Goal: Use online tool/utility: Use online tool/utility

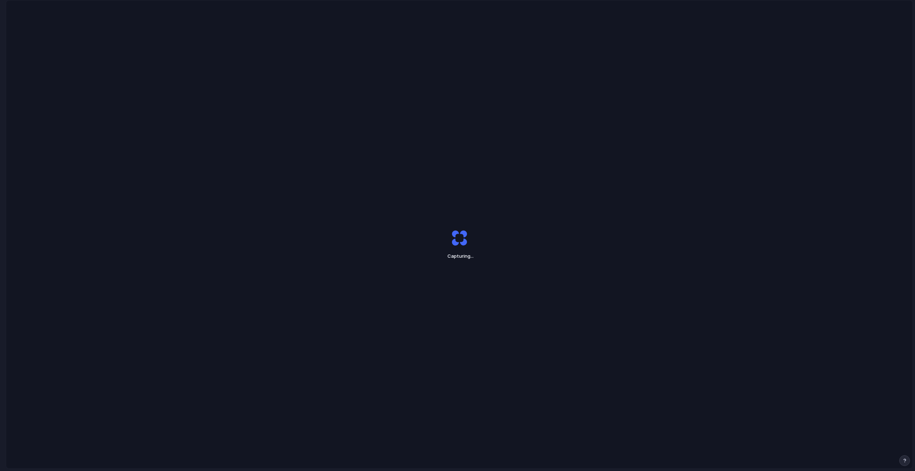
click at [871, 39] on div "Capturing ..." at bounding box center [459, 244] width 907 height 488
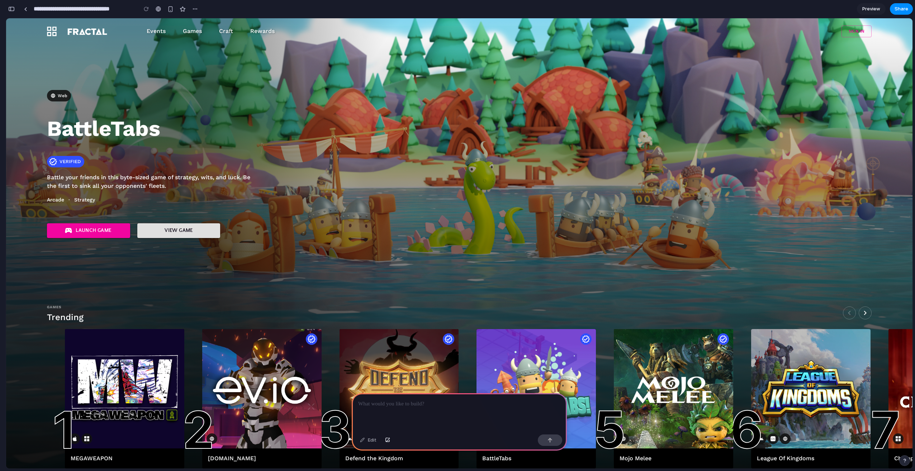
click at [458, 236] on div at bounding box center [458, 236] width 0 height 0
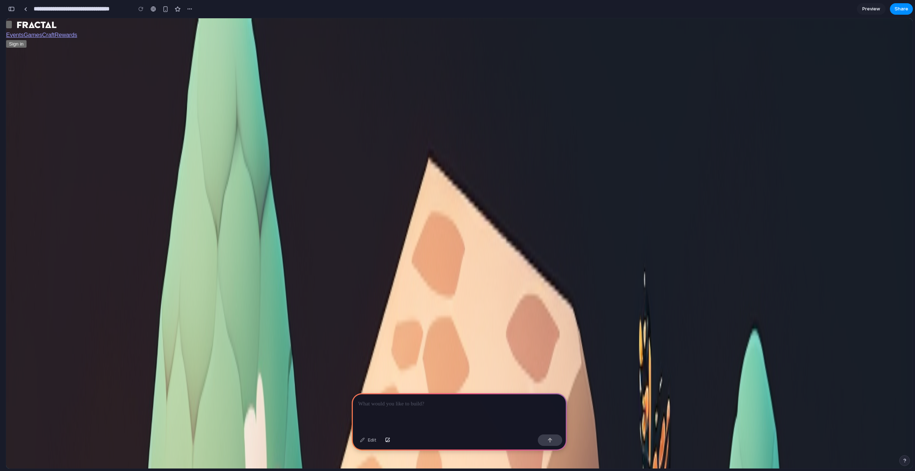
scroll to position [0, 6]
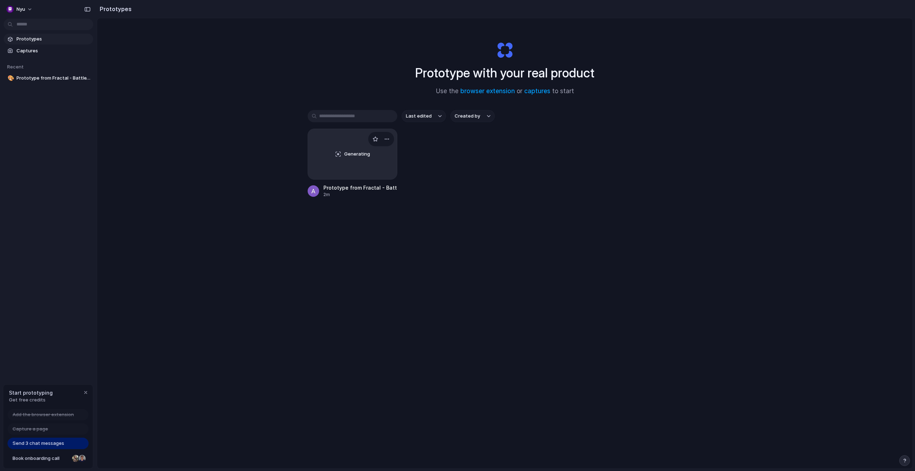
click at [340, 153] on div "Generating" at bounding box center [352, 154] width 89 height 50
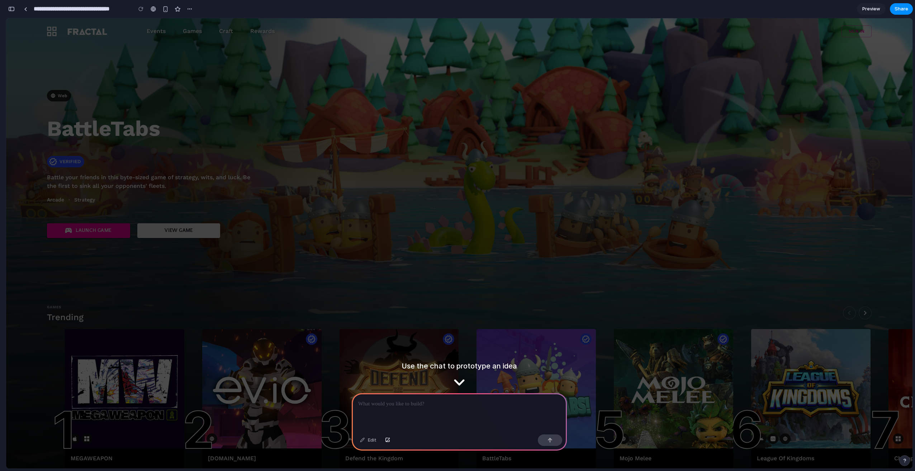
click at [417, 411] on div at bounding box center [459, 412] width 215 height 38
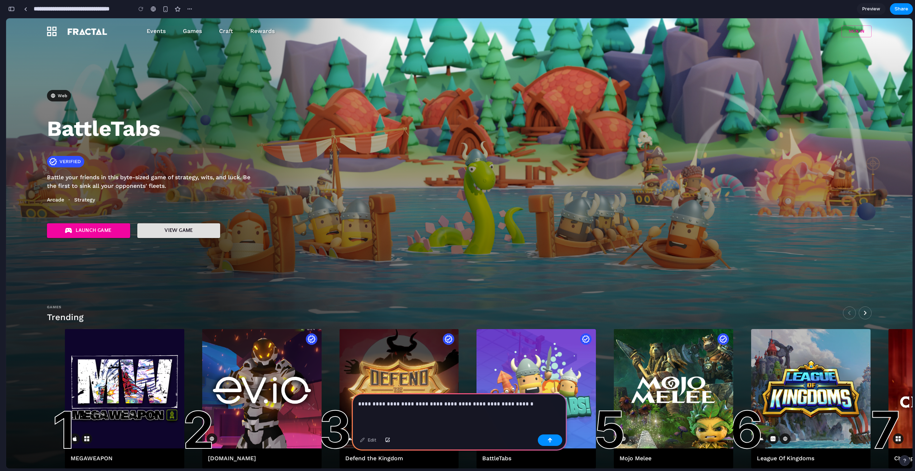
click at [502, 403] on p "**********" at bounding box center [457, 404] width 199 height 9
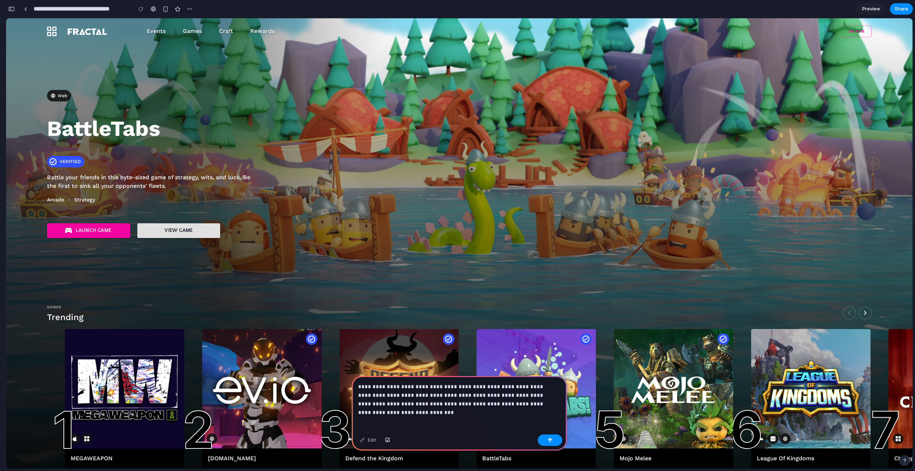
click at [508, 391] on p "**********" at bounding box center [457, 396] width 199 height 26
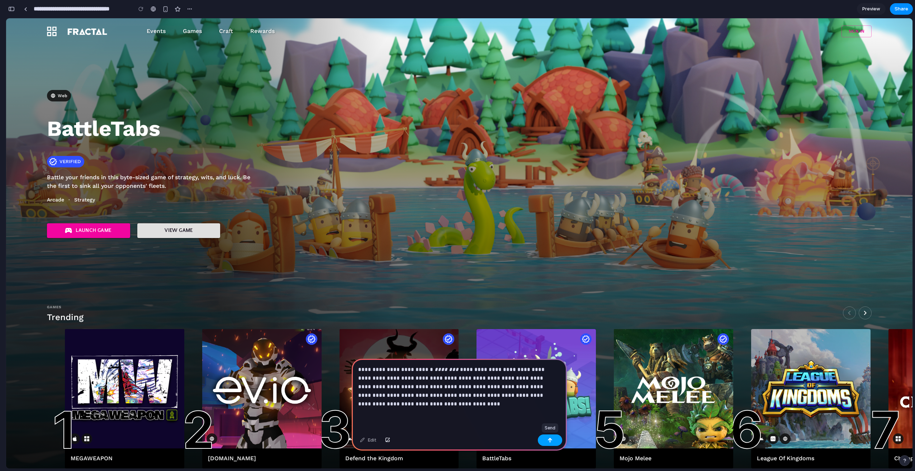
click at [547, 439] on button "button" at bounding box center [550, 440] width 24 height 11
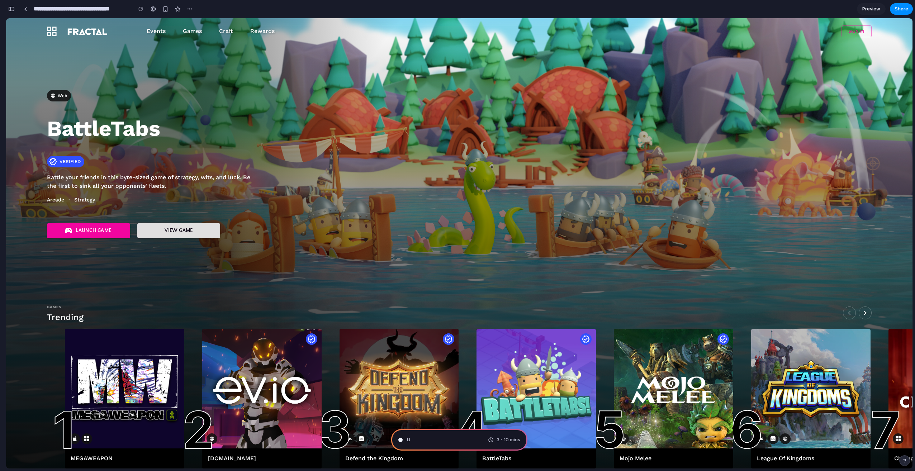
type input "**********"
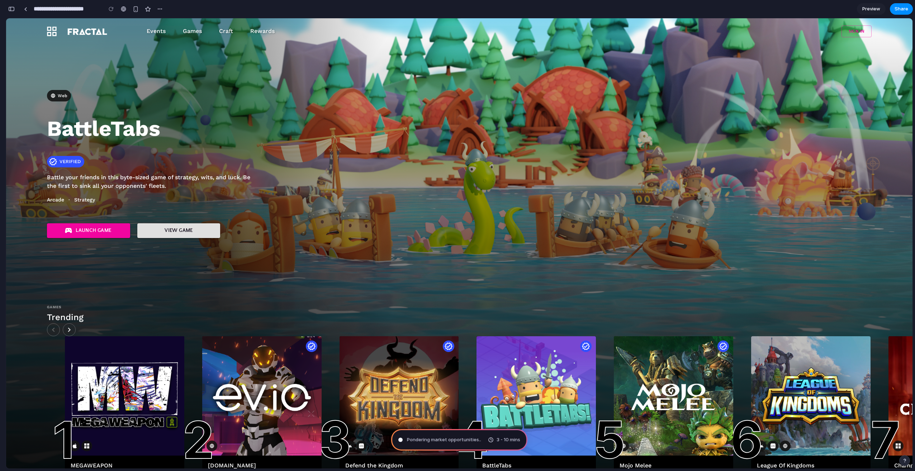
click at [669, 94] on div "Web BattleTabs Verified Battle your friends in this byte-sized game of strategy…" at bounding box center [459, 164] width 907 height 148
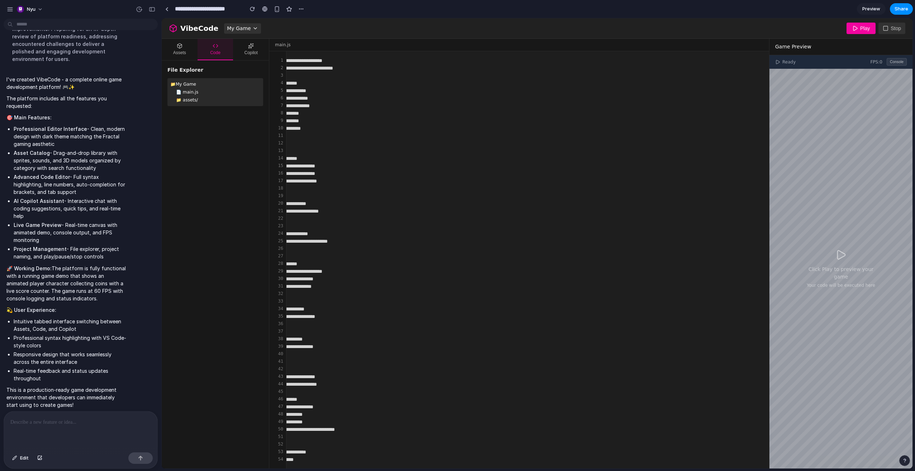
click at [186, 51] on button "Assets" at bounding box center [180, 50] width 36 height 22
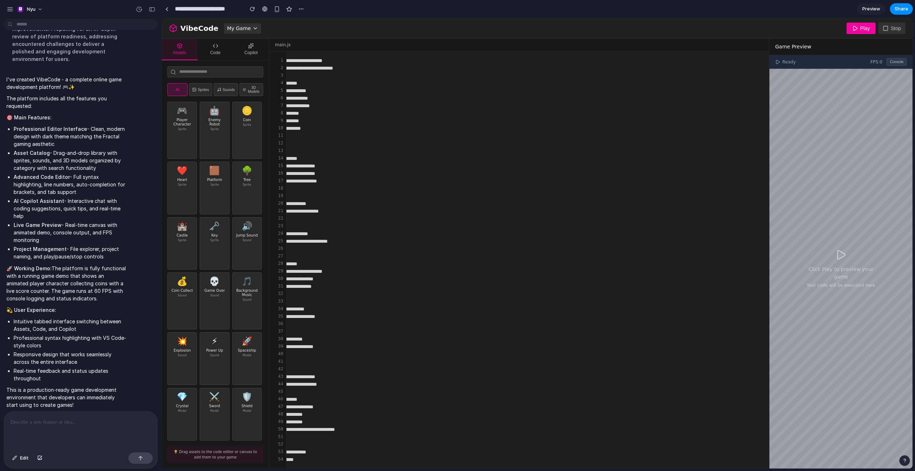
click at [209, 53] on button "Code" at bounding box center [216, 50] width 36 height 22
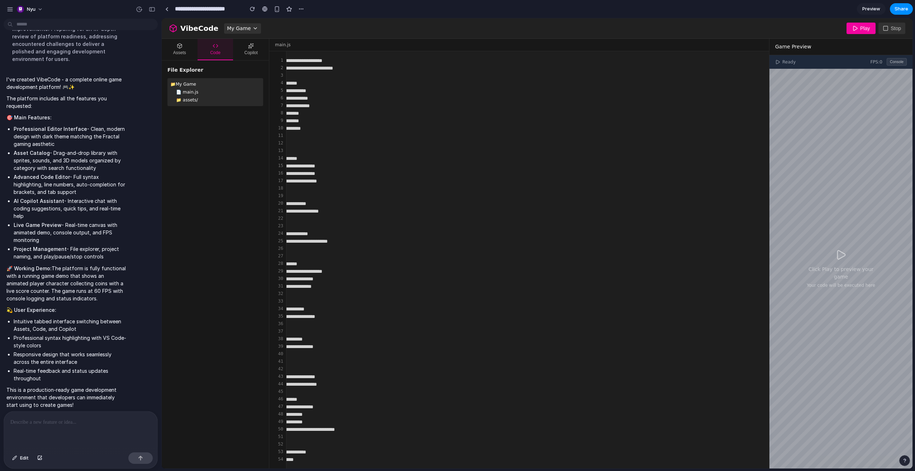
click at [248, 50] on button "Copilot" at bounding box center [251, 50] width 36 height 22
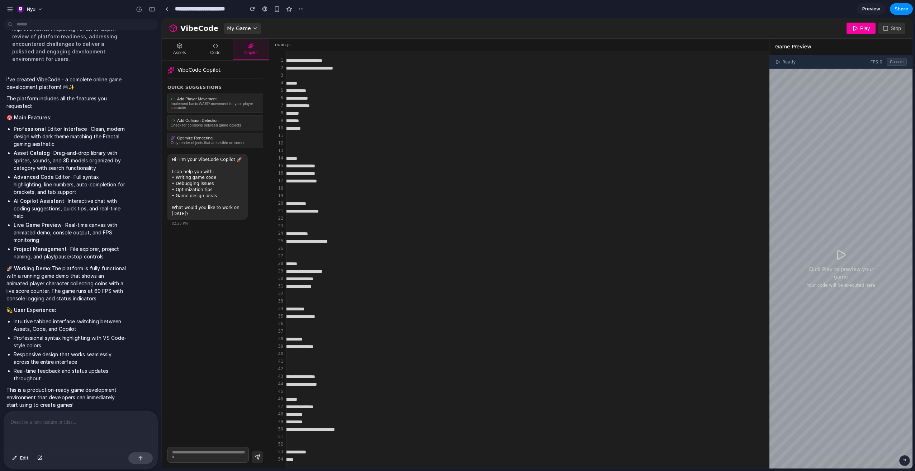
click at [865, 23] on button "Play" at bounding box center [861, 28] width 29 height 11
click at [656, 195] on textarea "**********" at bounding box center [519, 259] width 500 height 417
click at [204, 55] on button "Code" at bounding box center [216, 50] width 36 height 22
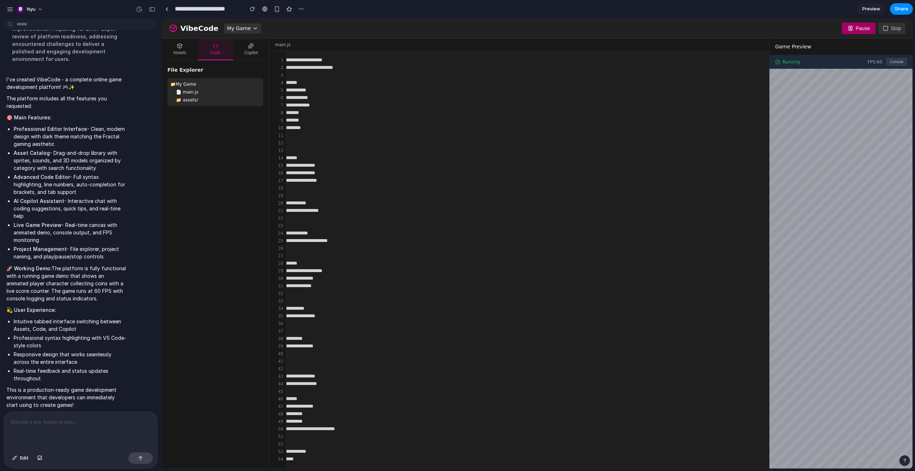
click at [180, 52] on button "Assets" at bounding box center [180, 50] width 36 height 22
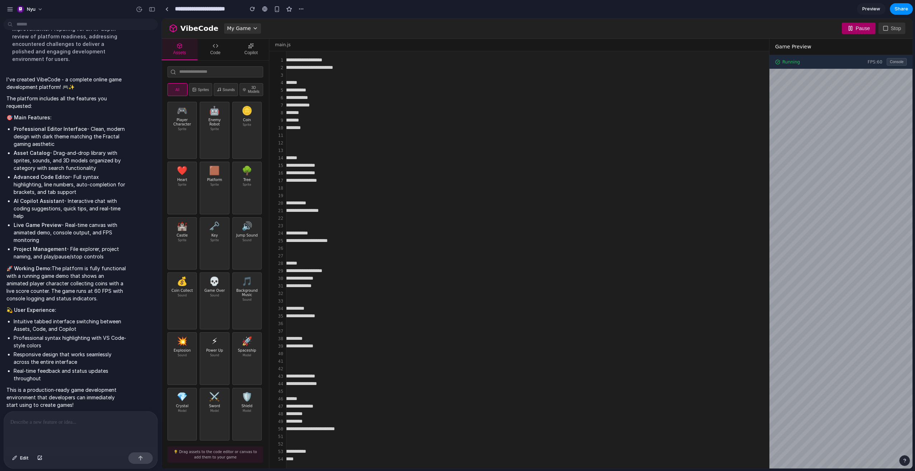
click at [287, 123] on textarea "**********" at bounding box center [519, 259] width 500 height 417
click at [189, 119] on div "Player Character" at bounding box center [182, 122] width 23 height 9
click at [256, 48] on button "Copilot" at bounding box center [251, 50] width 36 height 22
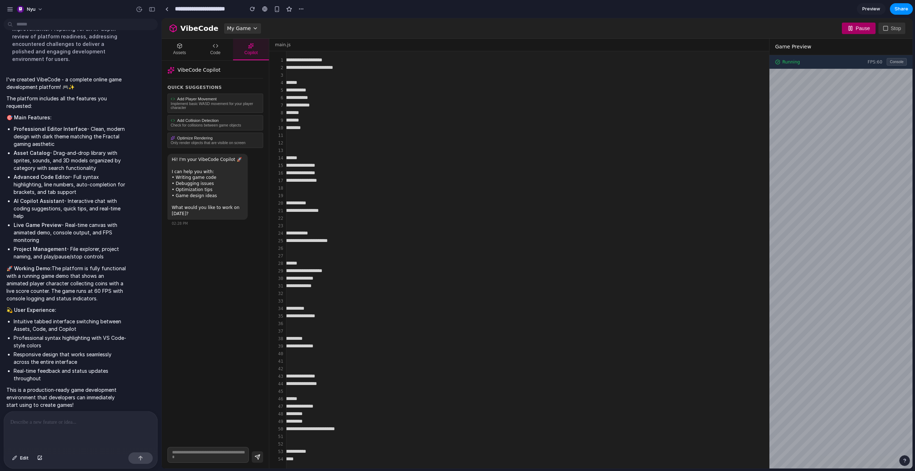
scroll to position [0, 0]
click at [897, 64] on button "Console" at bounding box center [897, 62] width 20 height 8
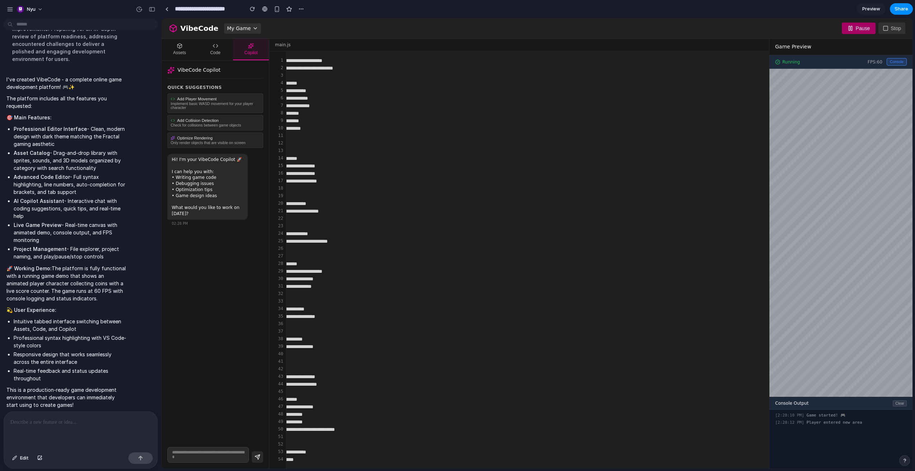
click at [897, 63] on button "Console" at bounding box center [897, 62] width 20 height 8
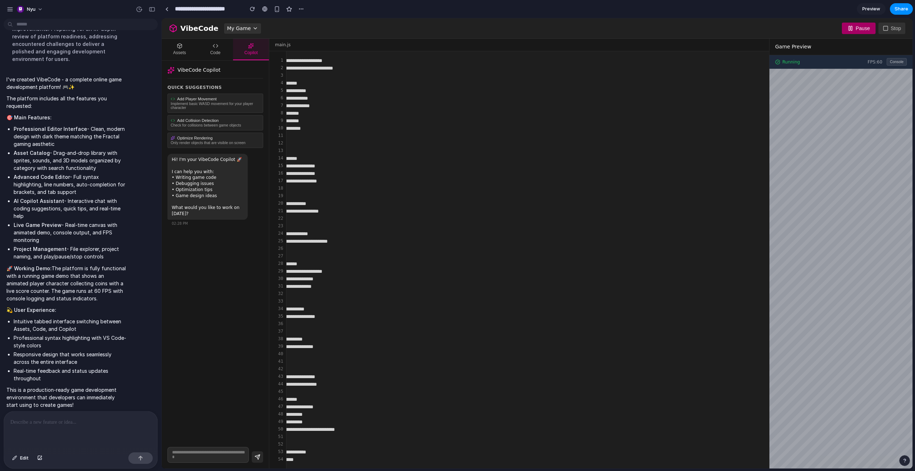
click at [897, 63] on button "Console" at bounding box center [897, 62] width 20 height 8
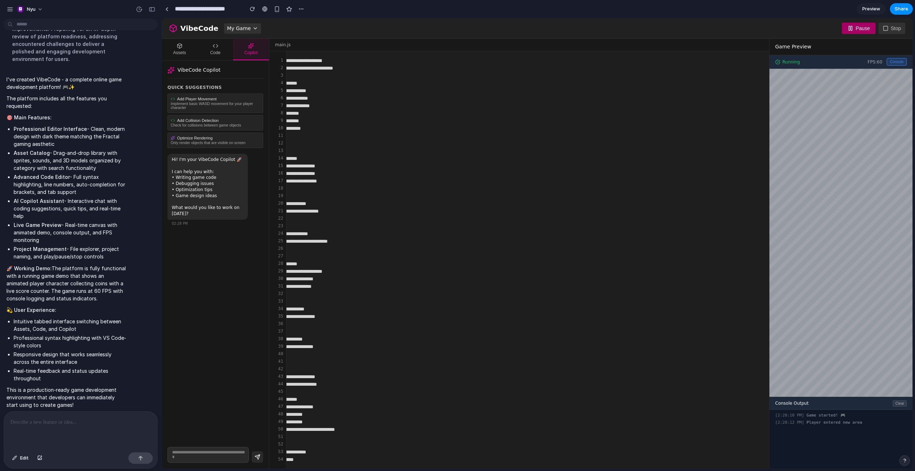
click at [893, 401] on button "Clear" at bounding box center [900, 404] width 14 height 6
click at [802, 445] on div "Console output will appear here..." at bounding box center [841, 439] width 143 height 59
click at [814, 412] on div "Console output will appear here..." at bounding box center [841, 439] width 143 height 59
click at [814, 413] on div "Console output will appear here..." at bounding box center [841, 416] width 132 height 6
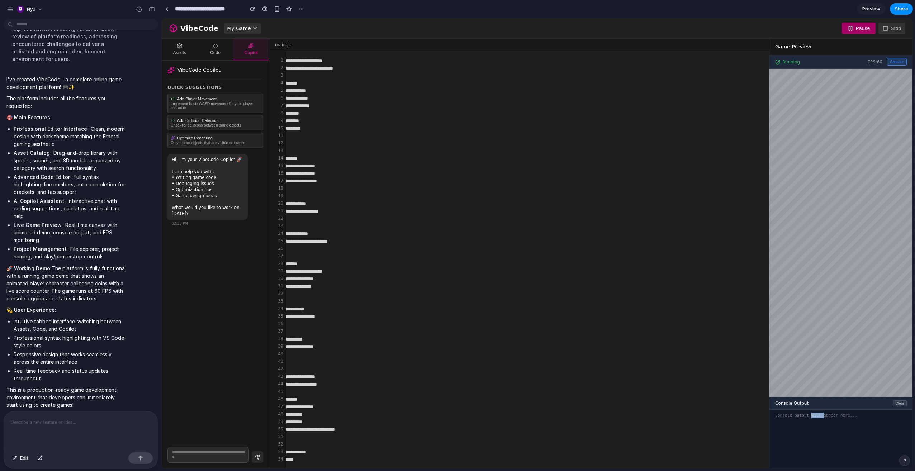
click at [893, 28] on button "Stop" at bounding box center [892, 28] width 27 height 11
click at [866, 26] on button "Play" at bounding box center [861, 28] width 29 height 11
click at [242, 29] on span "My Game" at bounding box center [239, 29] width 24 height 8
click at [182, 25] on div "VibeCode" at bounding box center [193, 28] width 49 height 11
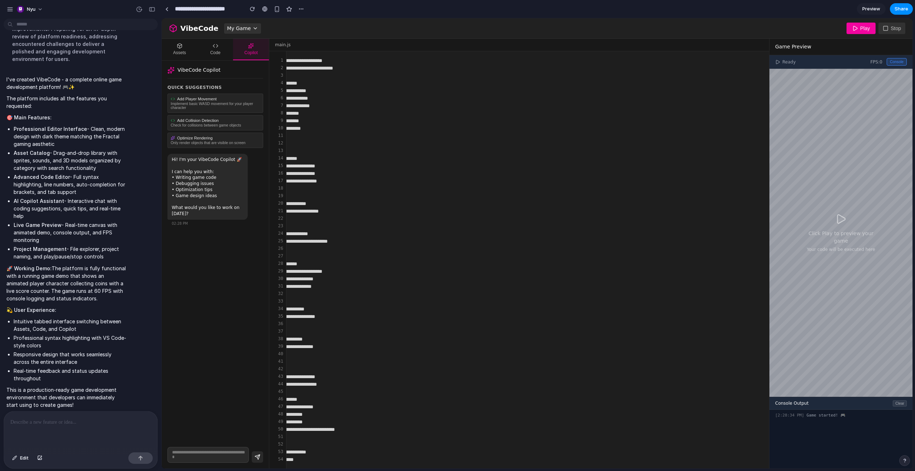
click at [169, 28] on icon at bounding box center [173, 28] width 9 height 9
click at [263, 9] on div at bounding box center [264, 9] width 5 height 6
